Goal: Transaction & Acquisition: Purchase product/service

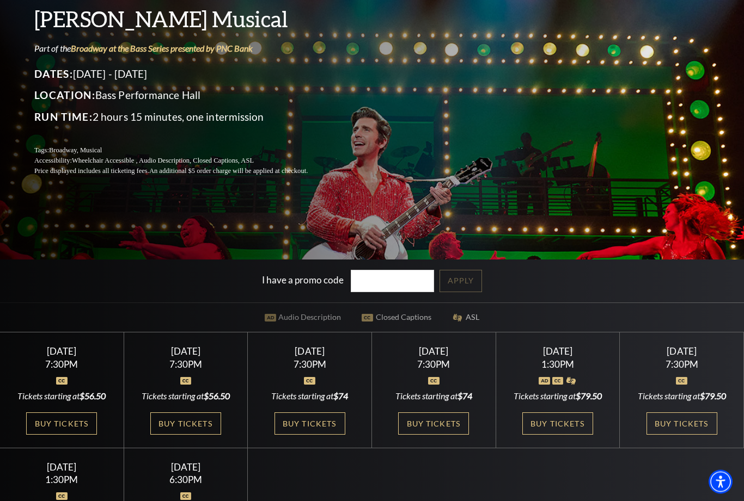
scroll to position [133, 0]
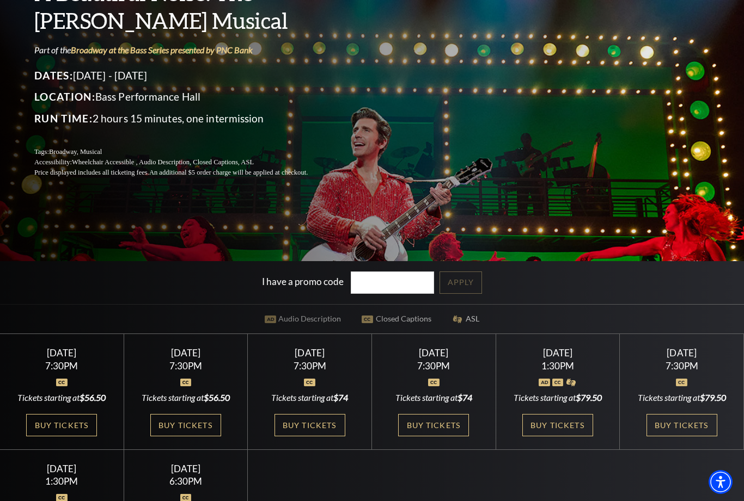
click at [568, 437] on link "Buy Tickets" at bounding box center [557, 425] width 71 height 22
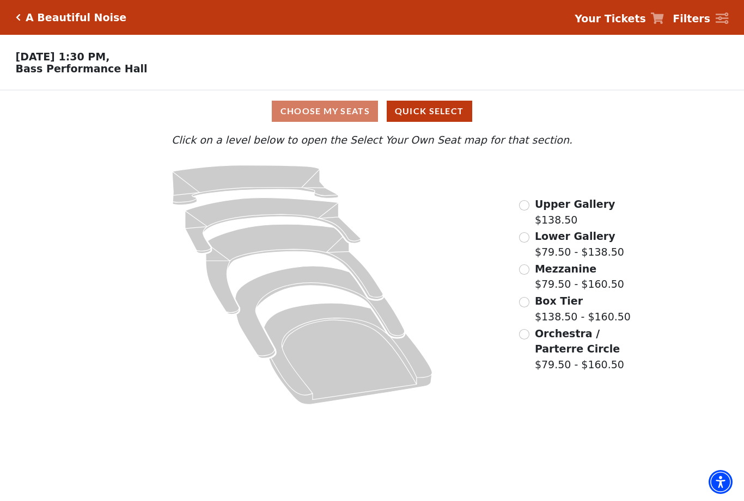
click at [365, 118] on div "Choose My Seats Quick Select" at bounding box center [372, 111] width 558 height 21
click at [449, 116] on button "Quick Select" at bounding box center [428, 111] width 85 height 21
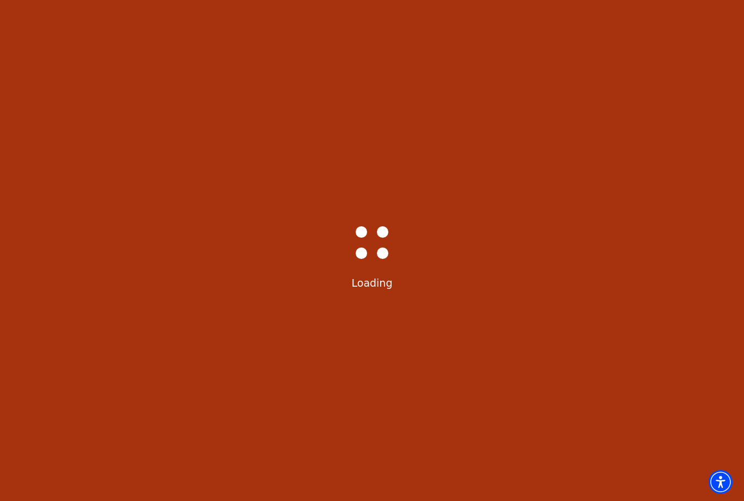
select select "6224"
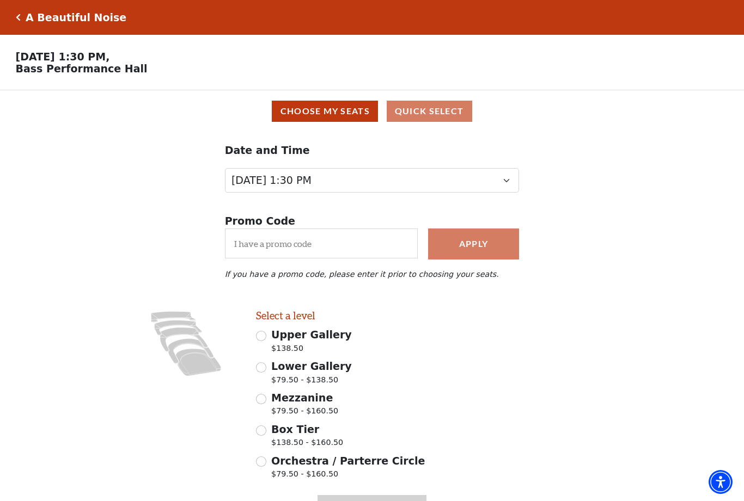
click at [313, 384] on span "$79.50 - $138.50" at bounding box center [311, 381] width 81 height 15
click at [266, 373] on input "Lower Gallery $79.50 - $138.50" at bounding box center [261, 368] width 10 height 10
radio input "true"
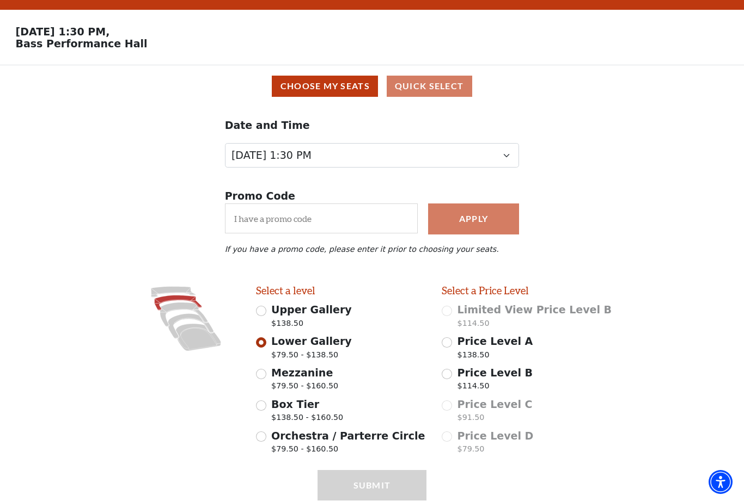
scroll to position [66, 0]
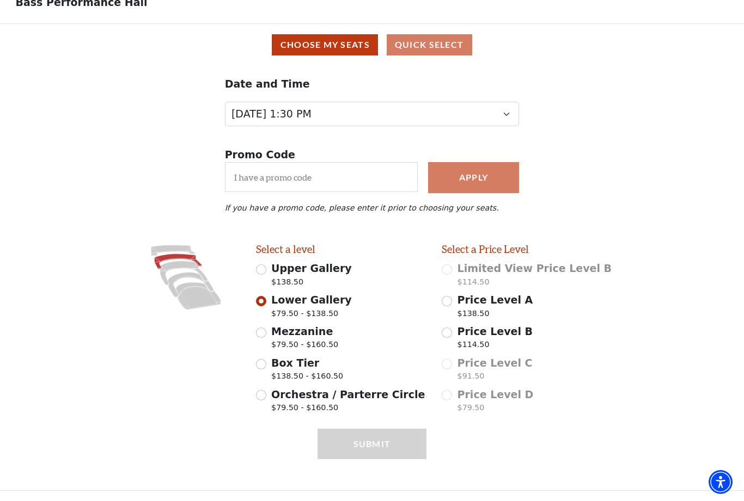
click at [308, 341] on span "$79.50 - $160.50" at bounding box center [304, 346] width 67 height 15
click at [266, 338] on input "Mezzanine $79.50 - $160.50" at bounding box center [261, 333] width 10 height 10
radio input "true"
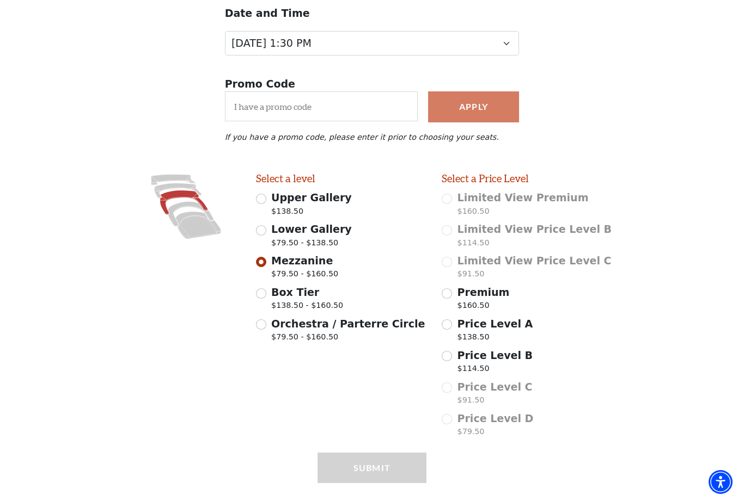
scroll to position [160, 0]
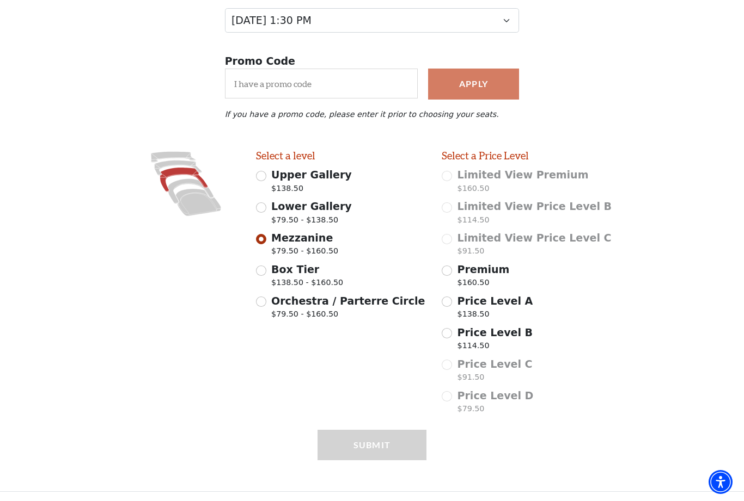
click at [310, 275] on span "Box Tier" at bounding box center [295, 269] width 48 height 12
click at [266, 276] on input "Box Tier $138.50 - $160.50" at bounding box center [261, 271] width 10 height 10
radio input "true"
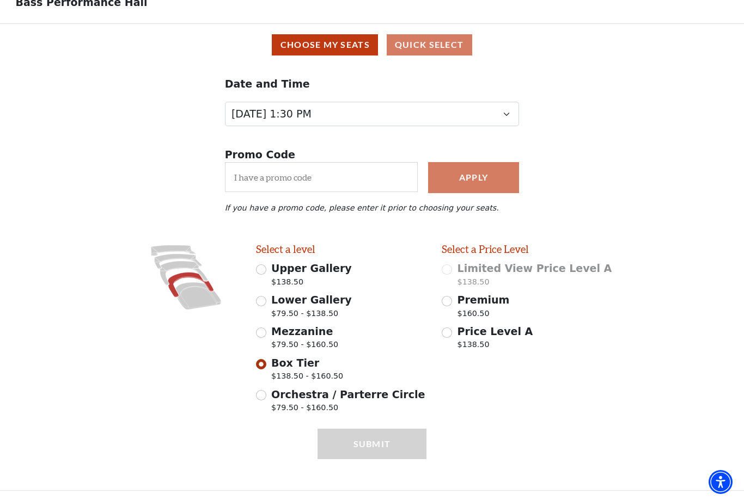
scroll to position [66, 0]
click at [312, 345] on span "$79.50 - $160.50" at bounding box center [304, 346] width 67 height 15
click at [266, 338] on input "Mezzanine $79.50 - $160.50" at bounding box center [261, 333] width 10 height 10
radio input "true"
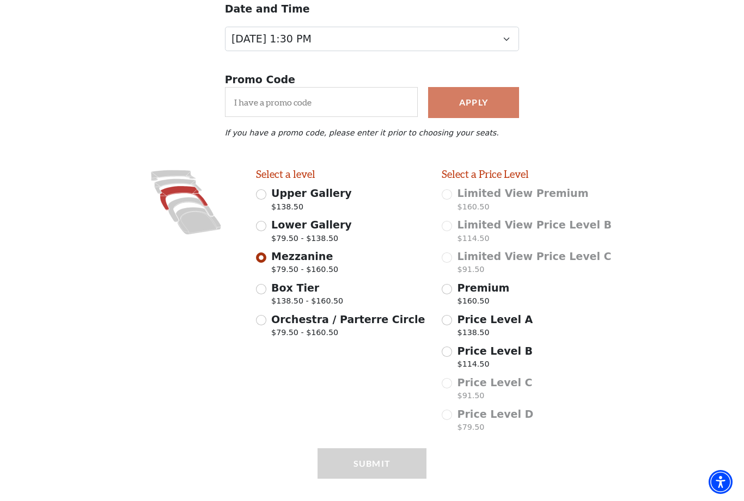
scroll to position [160, 0]
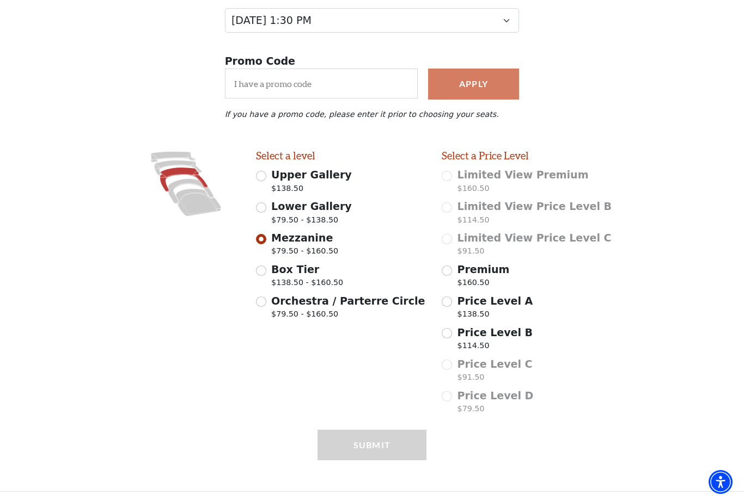
click at [517, 304] on span "Price Level A" at bounding box center [495, 301] width 76 height 12
click at [452, 304] on input "Price Level A $138.50" at bounding box center [446, 302] width 10 height 10
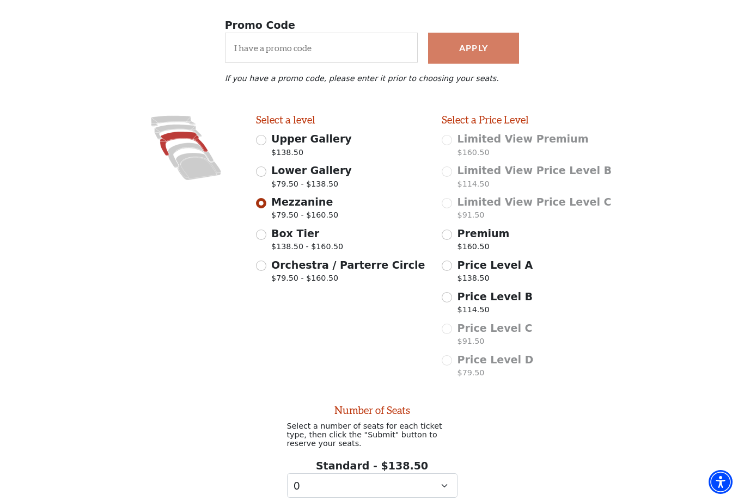
scroll to position [277, 0]
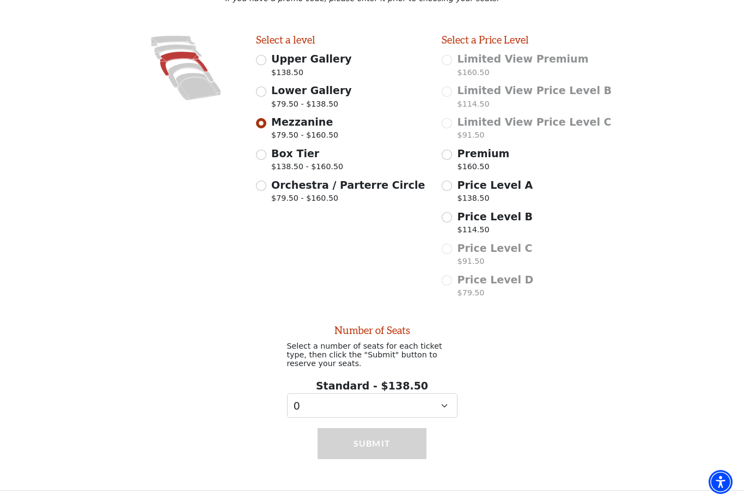
click at [457, 184] on span "Price Level A" at bounding box center [495, 185] width 76 height 12
click at [452, 184] on input "Price Level A $138.50" at bounding box center [446, 186] width 10 height 10
radio input "true"
click at [261, 185] on input "Orchestra / Parterre Circle $79.50 - $160.50" at bounding box center [261, 186] width 10 height 10
radio input "true"
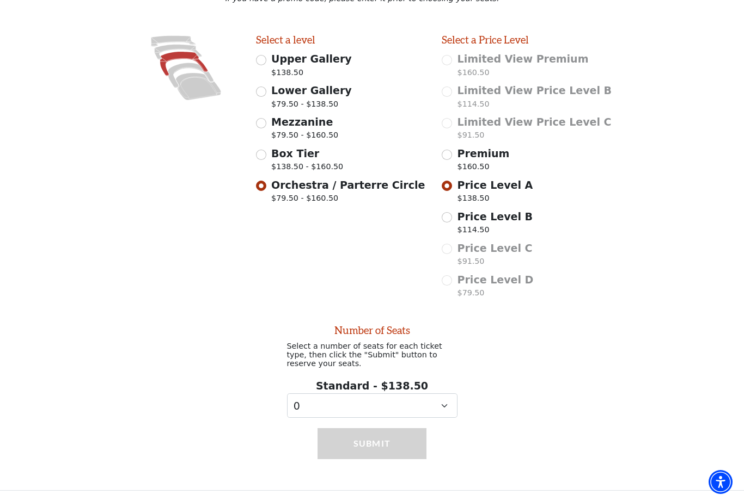
radio input "false"
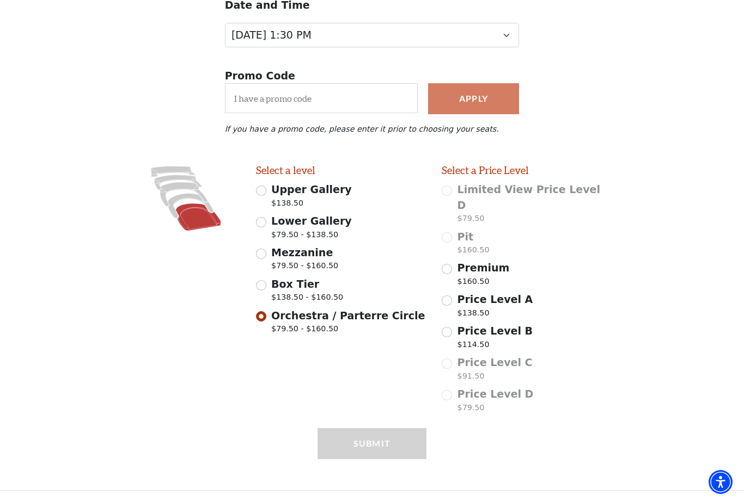
scroll to position [128, 0]
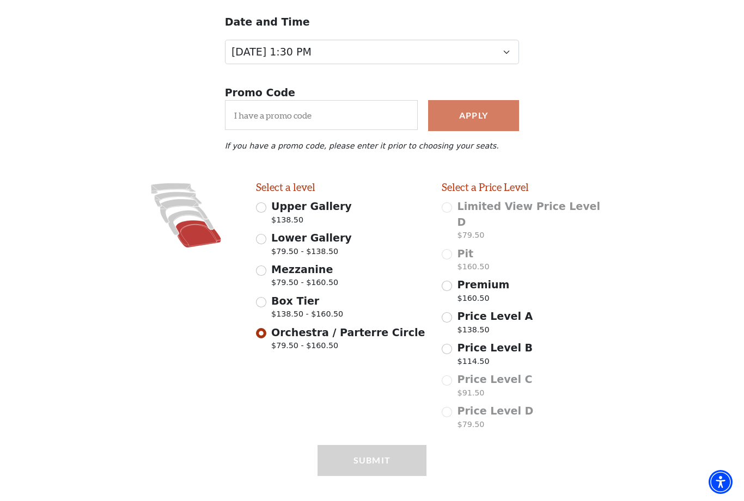
click at [298, 304] on span "Box Tier" at bounding box center [295, 301] width 48 height 12
click at [266, 304] on input "Box Tier $138.50 - $160.50" at bounding box center [261, 302] width 10 height 10
radio input "true"
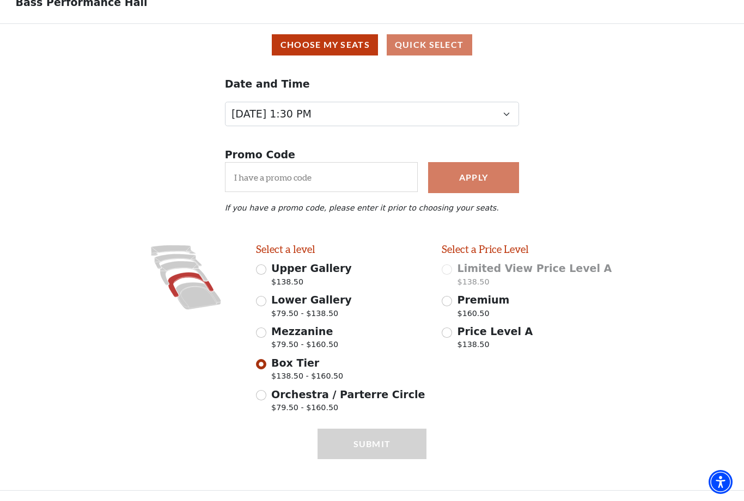
click at [355, 47] on button "Choose My Seats" at bounding box center [325, 44] width 106 height 21
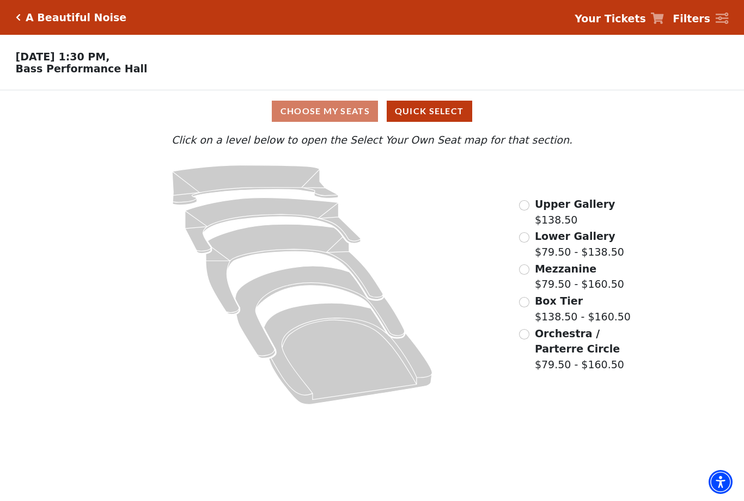
click at [294, 281] on icon at bounding box center [319, 312] width 169 height 92
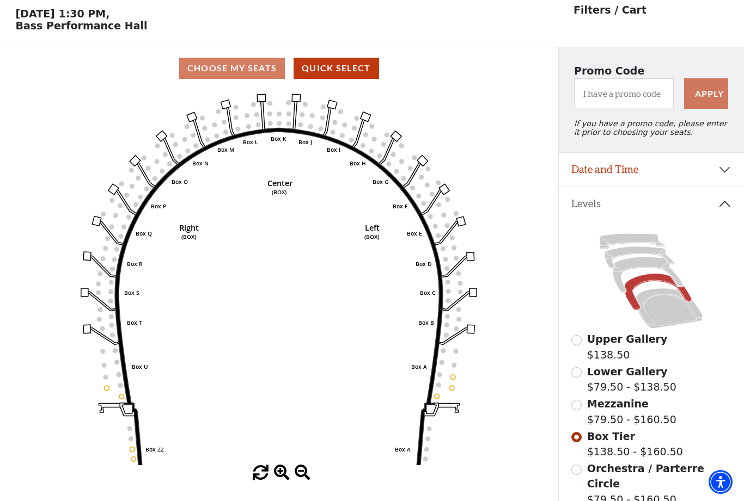
scroll to position [51, 0]
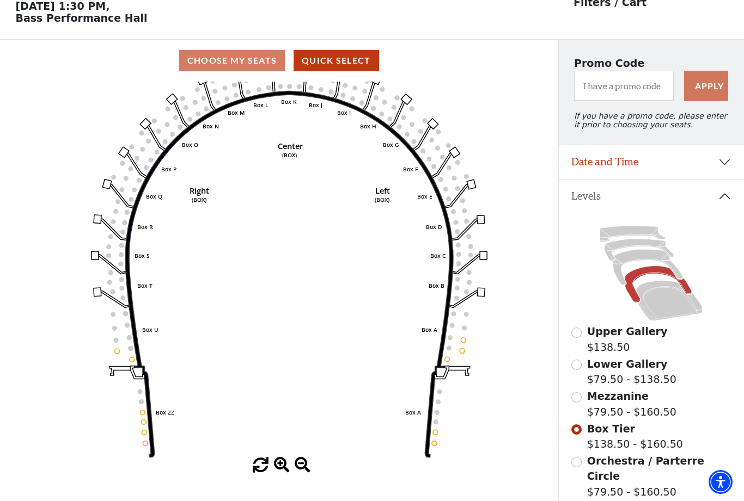
click at [410, 363] on icon "Left (BOX) Right (BOX) Center (BOX) Box ZZ Box U Box T Box S Box R Box Q Box P …" at bounding box center [279, 270] width 502 height 376
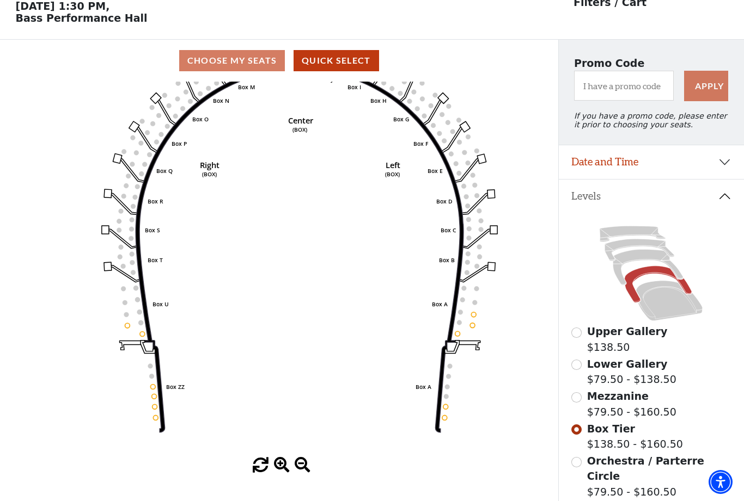
click at [356, 65] on button "Quick Select" at bounding box center [335, 60] width 85 height 21
select select "6224"
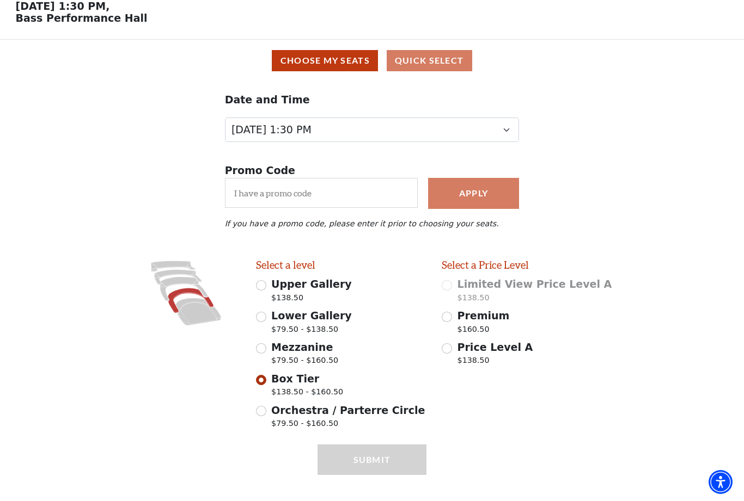
scroll to position [66, 0]
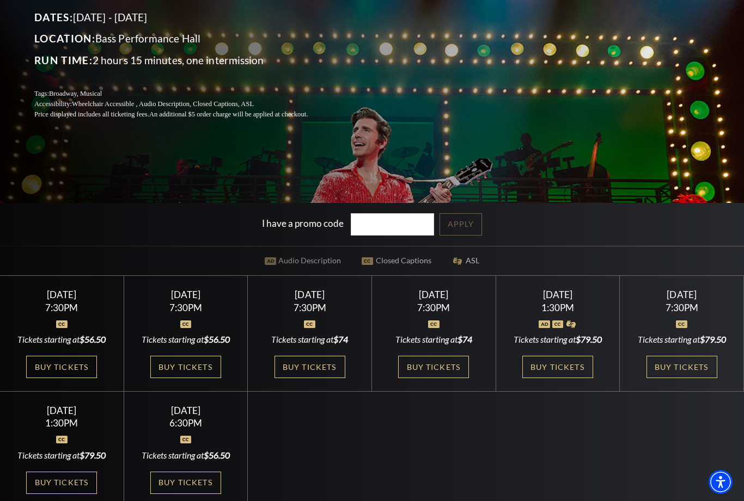
scroll to position [191, 0]
click at [569, 379] on link "Buy Tickets" at bounding box center [557, 368] width 71 height 22
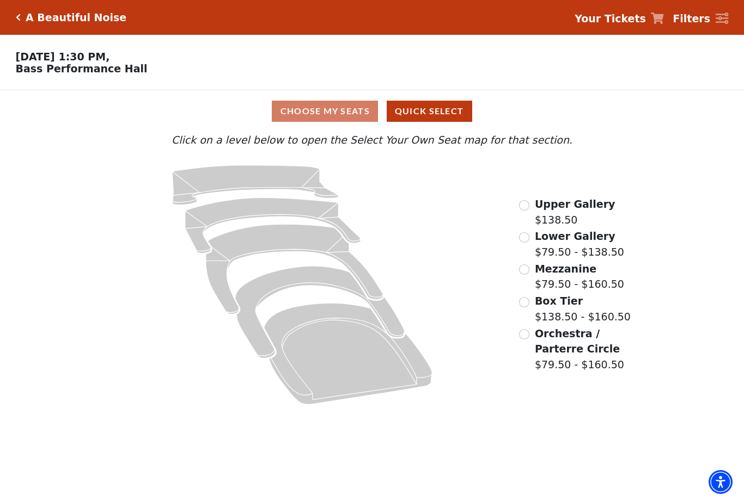
click at [433, 115] on button "Quick Select" at bounding box center [428, 111] width 85 height 21
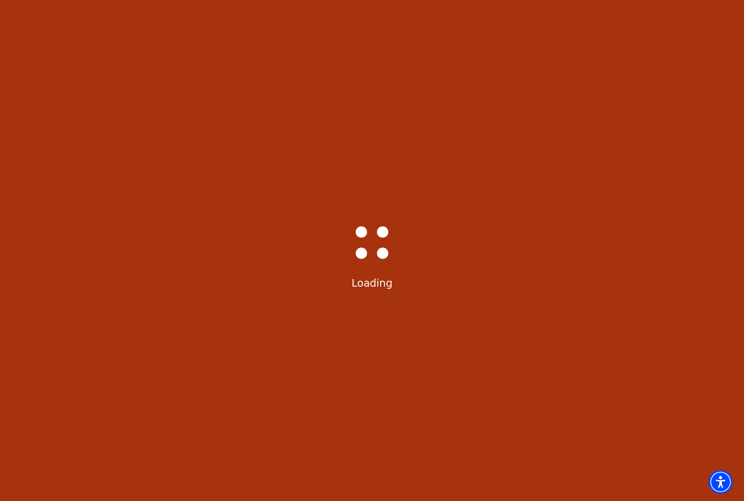
select select "6224"
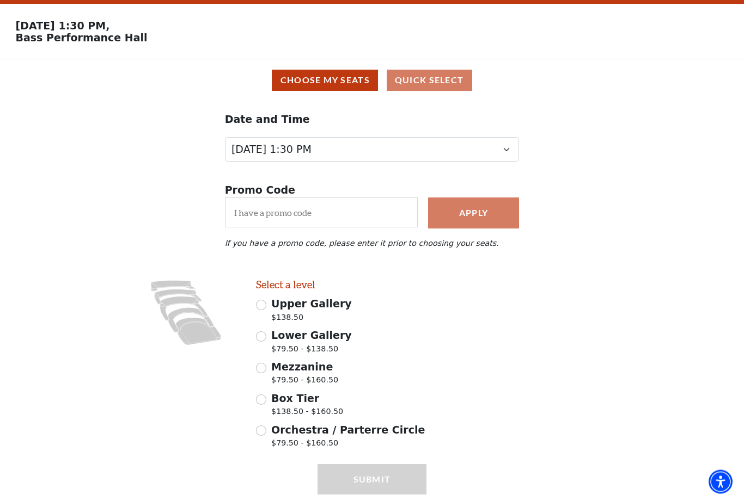
scroll to position [32, 0]
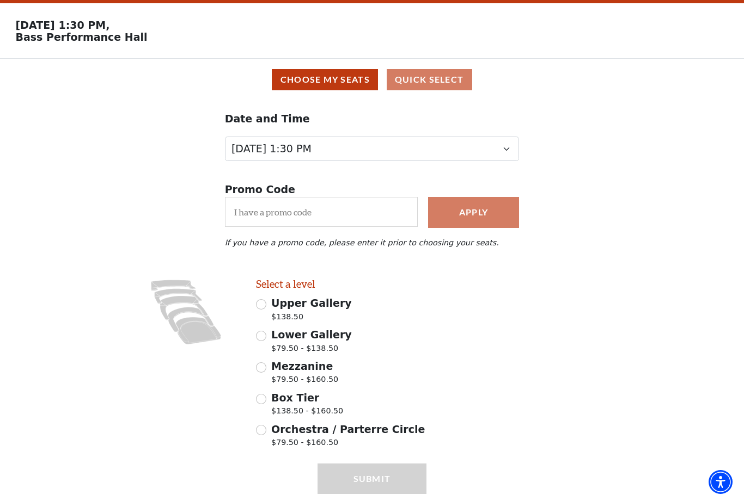
click at [197, 315] on icon at bounding box center [191, 319] width 46 height 25
radio input "true"
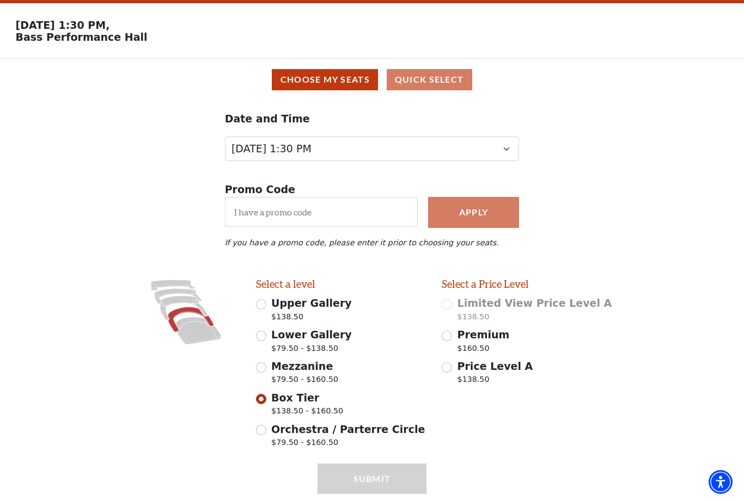
click at [331, 341] on span "Lower Gallery" at bounding box center [311, 335] width 81 height 12
click at [266, 341] on input "Lower Gallery $79.50 - $138.50" at bounding box center [261, 336] width 10 height 10
radio input "true"
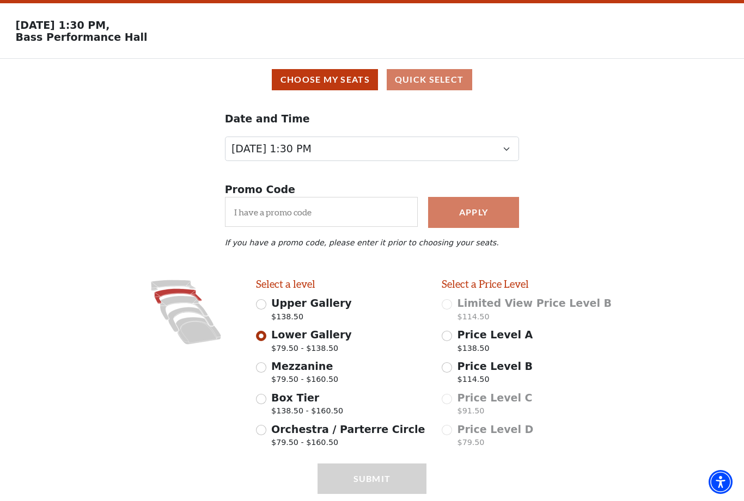
click at [339, 76] on button "Choose My Seats" at bounding box center [325, 79] width 106 height 21
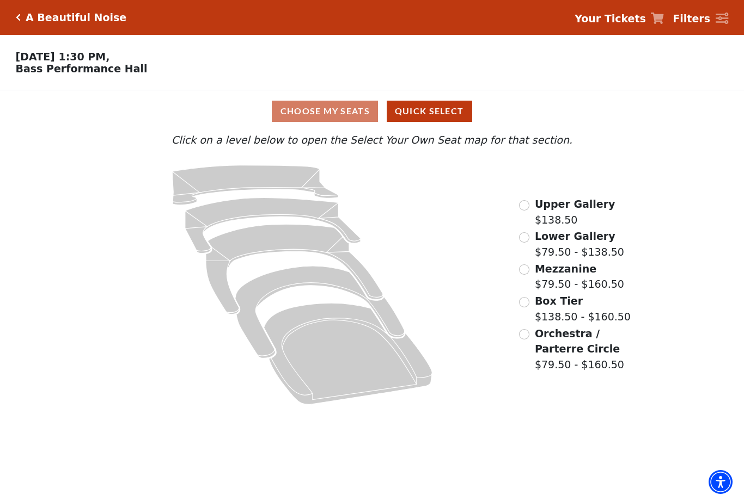
scroll to position [0, 0]
click at [303, 240] on icon at bounding box center [294, 270] width 177 height 90
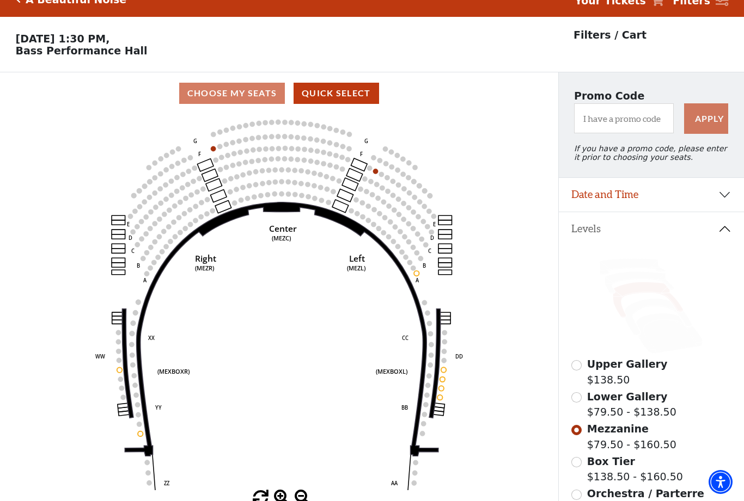
scroll to position [51, 0]
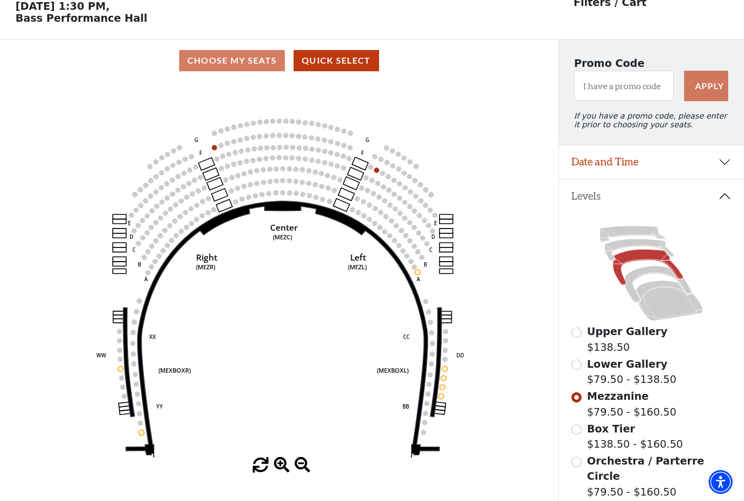
click at [380, 170] on icon "Center (MEZC) Right (MEZR) Left (MEZL) (MEXBOXR) (MEXBOXL) XX WW CC DD YY BB ZZ…" at bounding box center [279, 270] width 502 height 376
click at [378, 171] on circle at bounding box center [376, 170] width 5 height 5
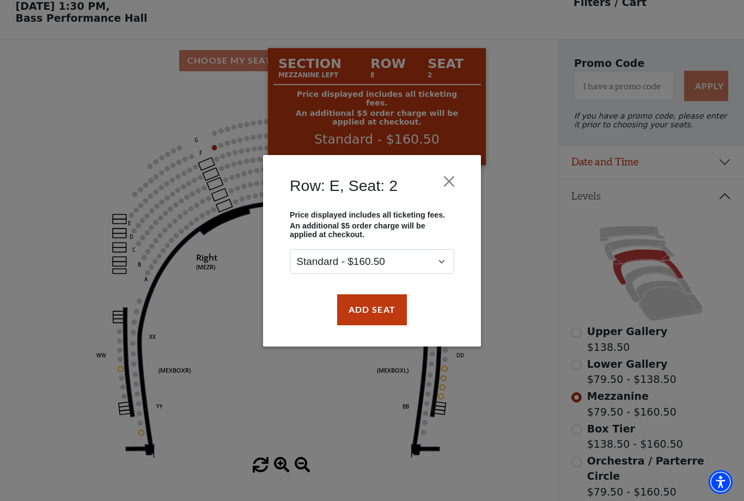
click at [456, 179] on button "Close" at bounding box center [449, 181] width 21 height 21
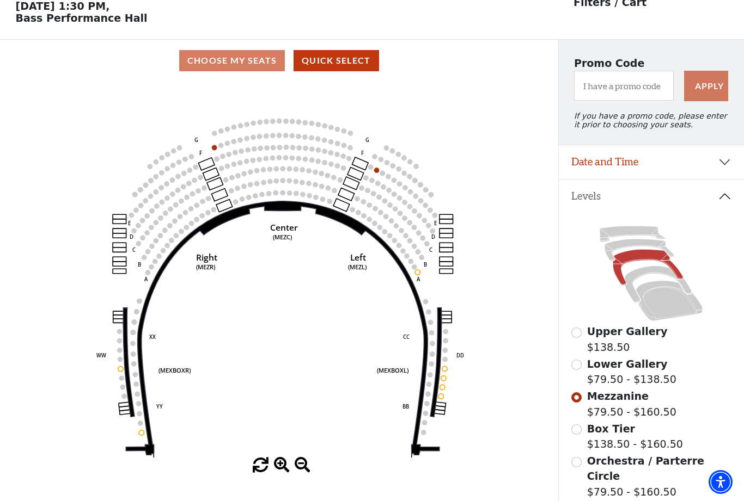
click at [217, 150] on circle at bounding box center [214, 147] width 5 height 5
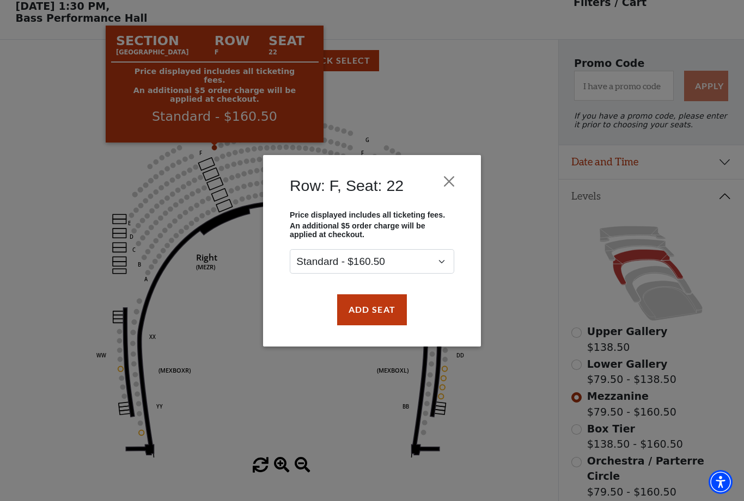
click at [336, 397] on div "Row: F, Seat: 22 Price displayed includes all ticketing fees. An additional $5 …" at bounding box center [372, 250] width 744 height 501
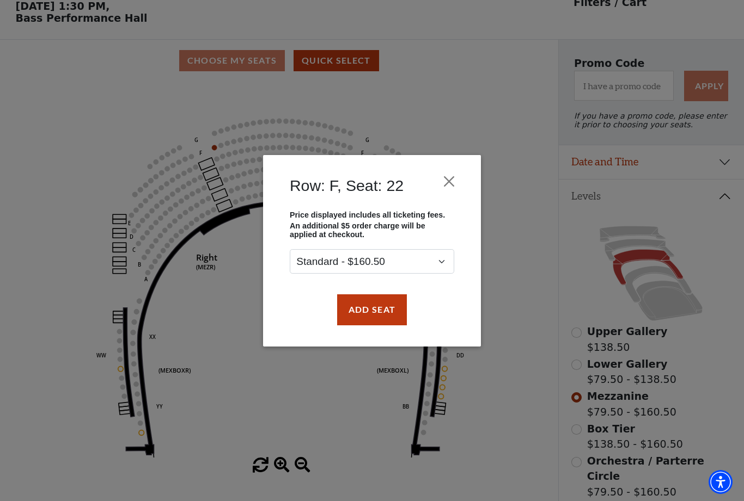
click at [459, 175] on button "Close" at bounding box center [449, 181] width 21 height 21
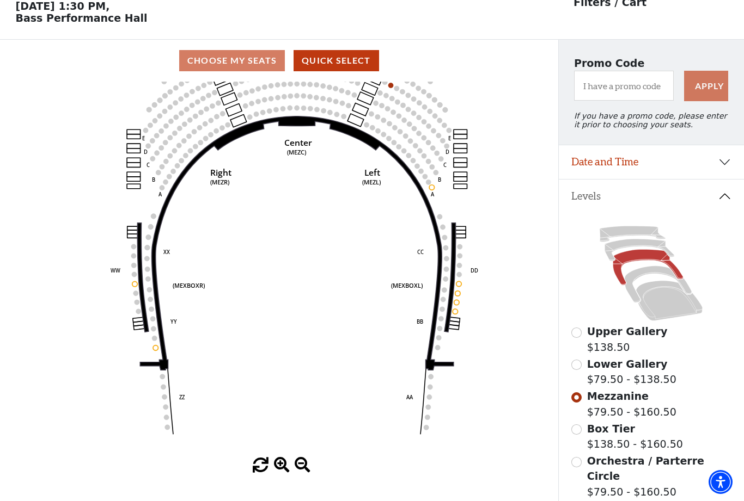
click at [599, 441] on label "Box Tier $138.50 - $160.50" at bounding box center [635, 436] width 96 height 31
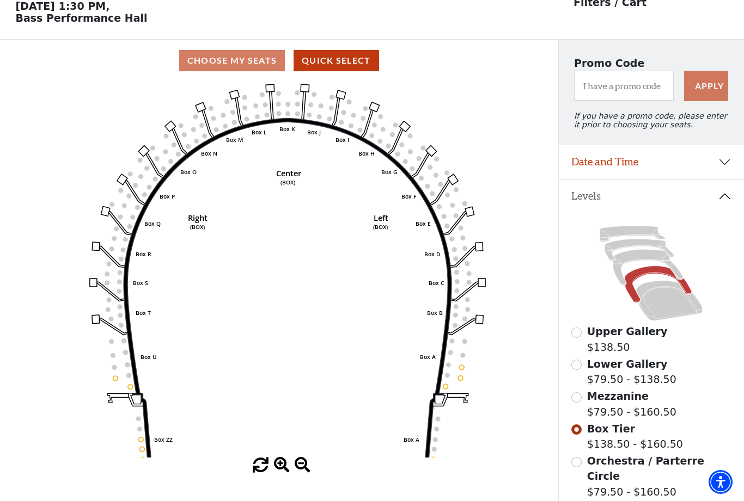
click at [468, 366] on icon "Left (BOX) Right (BOX) Center (BOX) Box ZZ Box U Box T Box S Box R Box Q Box P …" at bounding box center [279, 270] width 502 height 376
click at [469, 368] on icon "Left (BOX) Right (BOX) Center (BOX) Box ZZ Box U Box T Box S Box R Box Q Box P …" at bounding box center [279, 270] width 502 height 376
click at [460, 372] on icon "Left (BOX) Right (BOX) Center (BOX) Box ZZ Box U Box T Box S Box R Box Q Box P …" at bounding box center [279, 270] width 502 height 376
click at [114, 370] on circle at bounding box center [114, 367] width 5 height 5
click at [205, 126] on icon "Left (BOX) Right (BOX) Center (BOX) Box ZZ Box U Box T Box S Box R Box Q Box P …" at bounding box center [279, 270] width 502 height 376
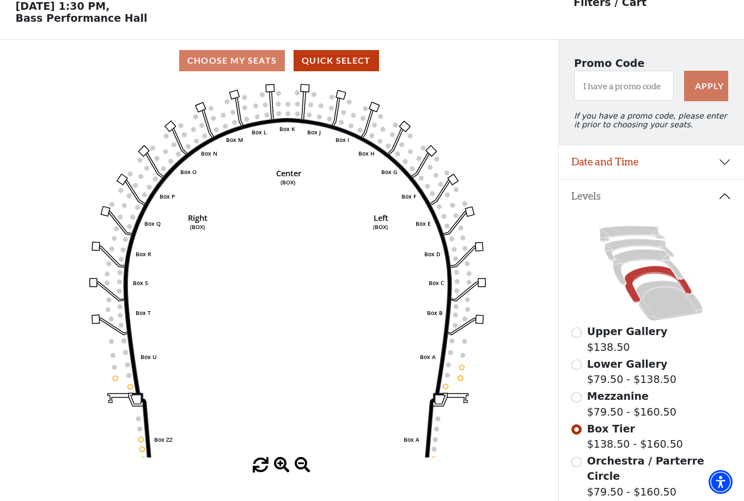
click at [443, 186] on circle at bounding box center [440, 184] width 5 height 5
click at [355, 65] on button "Quick Select" at bounding box center [335, 60] width 85 height 21
select select "6224"
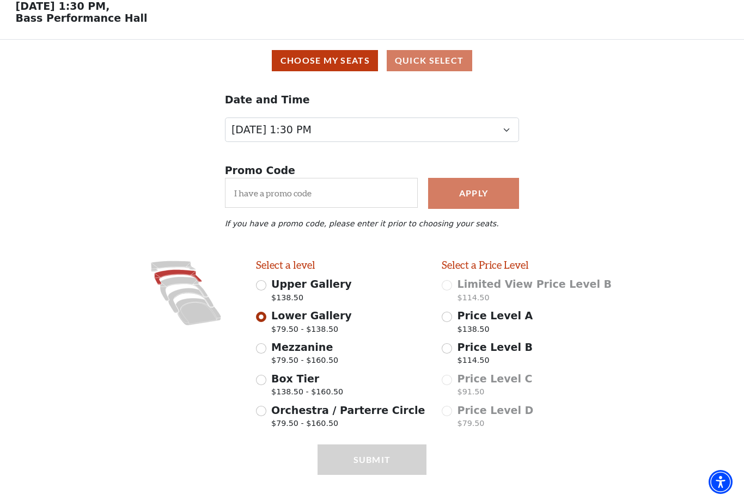
click at [459, 315] on span "Price Level A" at bounding box center [495, 316] width 76 height 12
click at [452, 315] on input "Price Level A $138.50" at bounding box center [446, 317] width 10 height 10
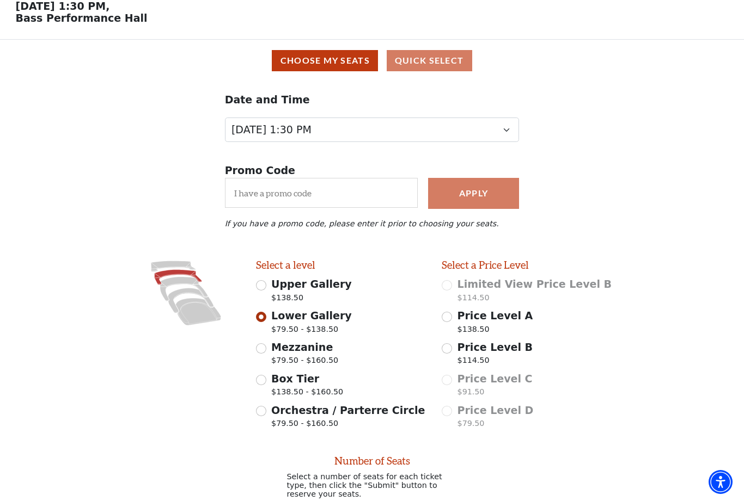
radio input "false"
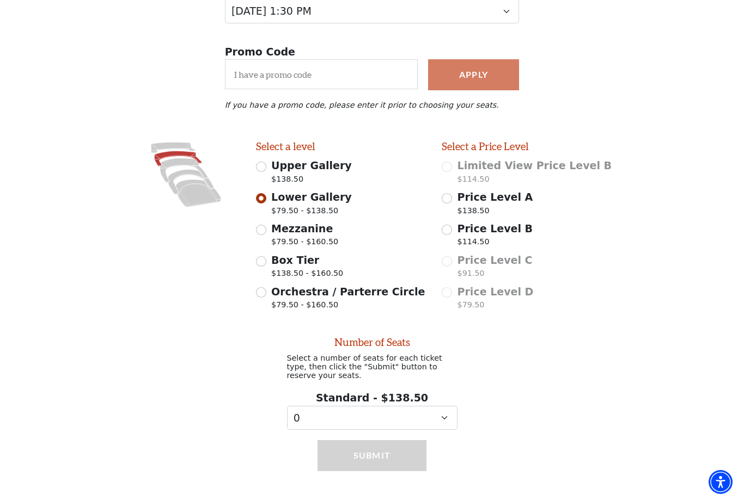
scroll to position [183, 0]
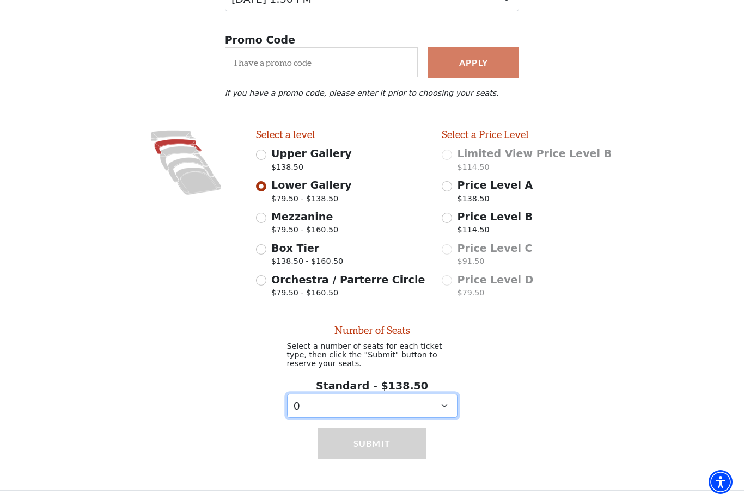
click at [447, 403] on select "0 1 2 3 4 5 6 7 8 9" at bounding box center [372, 406] width 170 height 24
select select "2"
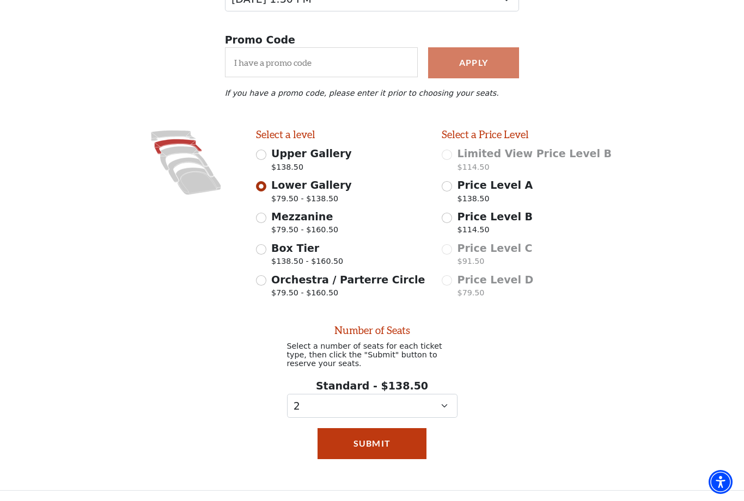
click at [383, 448] on button "Submit" at bounding box center [371, 443] width 108 height 30
